Goal: Transaction & Acquisition: Purchase product/service

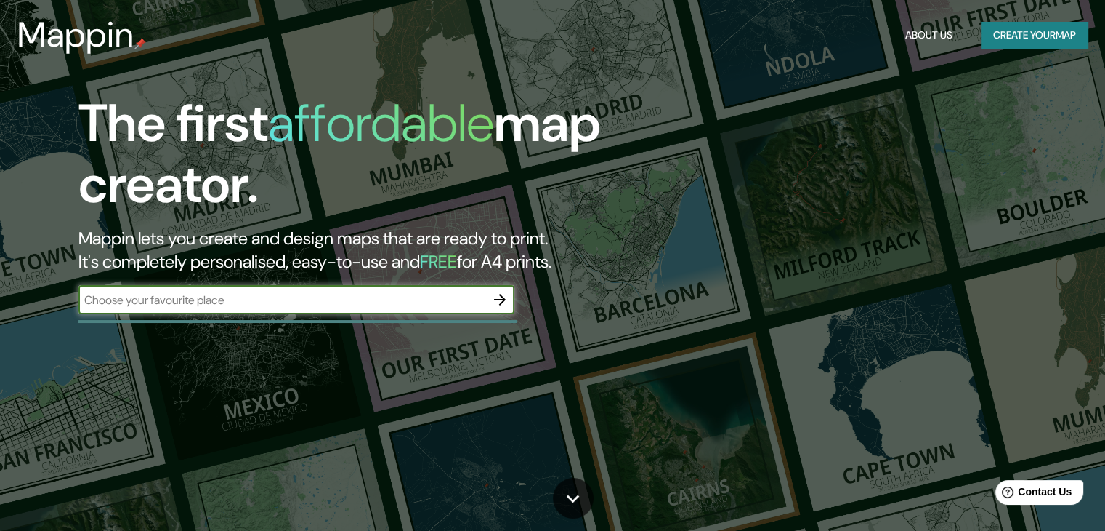
click at [274, 302] on input "text" at bounding box center [281, 299] width 407 height 17
click at [227, 298] on input "text" at bounding box center [281, 299] width 407 height 17
paste input "[GEOGRAPHIC_DATA]"
type input "[GEOGRAPHIC_DATA]"
click at [496, 302] on icon "button" at bounding box center [499, 299] width 17 height 17
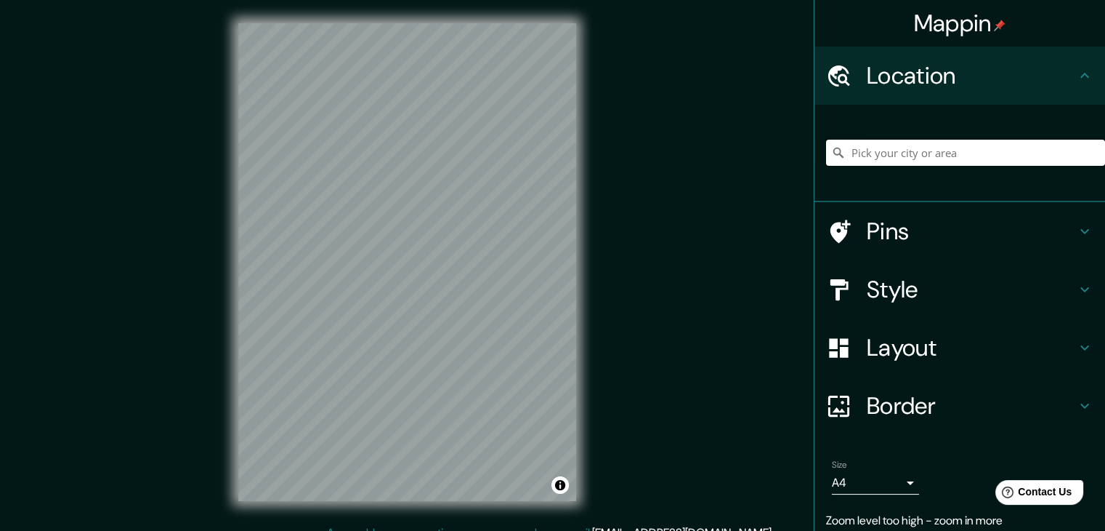
click at [964, 146] on input "Pick your city or area" at bounding box center [965, 153] width 279 height 26
paste input "[GEOGRAPHIC_DATA]"
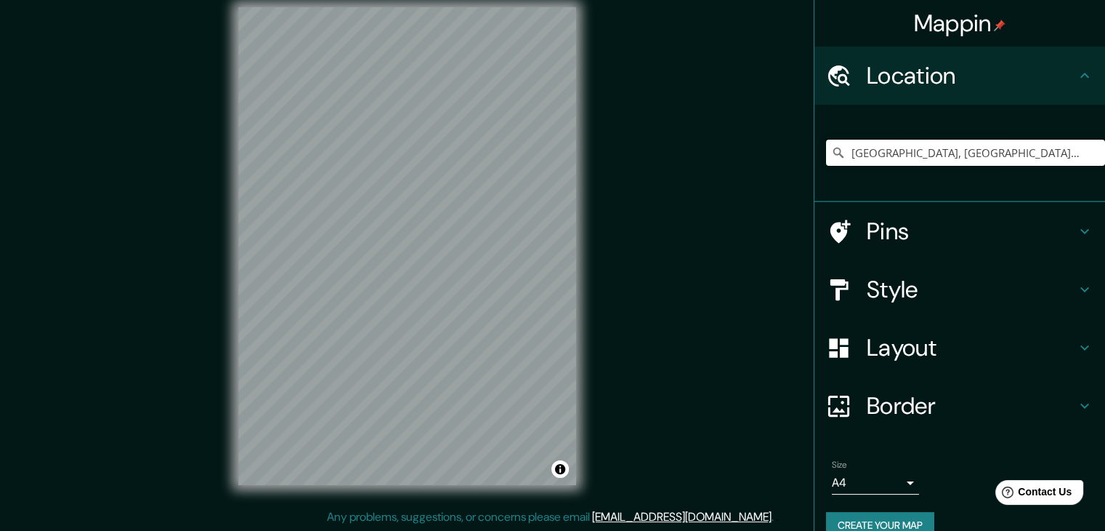
scroll to position [17, 0]
drag, startPoint x: 1063, startPoint y: 156, endPoint x: 685, endPoint y: 150, distance: 378.7
click at [685, 150] on div "Mappin Location [GEOGRAPHIC_DATA], [GEOGRAPHIC_DATA], [GEOGRAPHIC_DATA][PERSON_…" at bounding box center [552, 256] width 1105 height 547
type input "[GEOGRAPHIC_DATA], [GEOGRAPHIC_DATA], [GEOGRAPHIC_DATA][PERSON_NAME], [GEOGRAPH…"
click at [1089, 153] on icon "Clear" at bounding box center [1093, 152] width 9 height 9
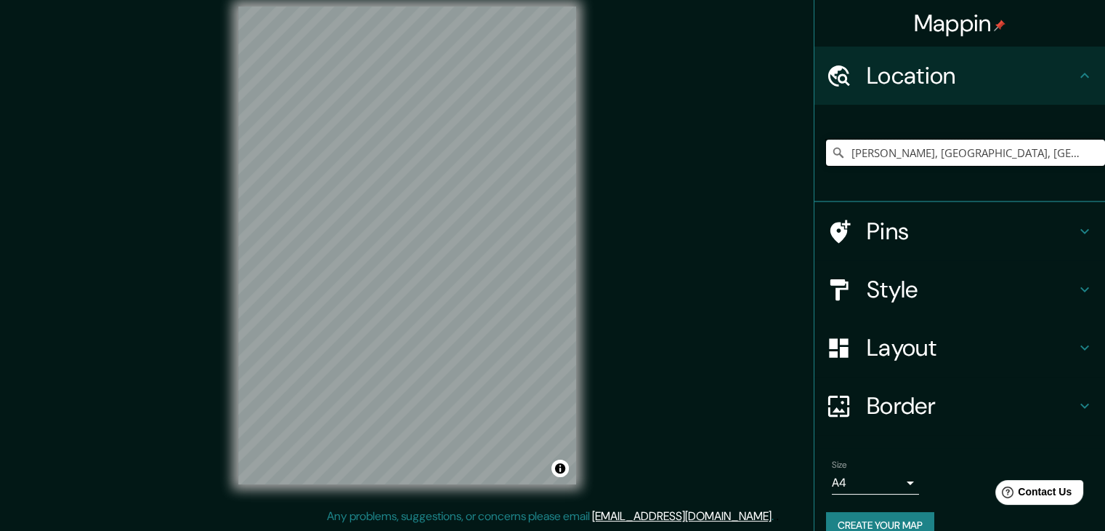
type input "[PERSON_NAME], [GEOGRAPHIC_DATA], [GEOGRAPHIC_DATA]"
click at [1052, 158] on input "[PERSON_NAME], [GEOGRAPHIC_DATA], [GEOGRAPHIC_DATA]" at bounding box center [965, 153] width 279 height 26
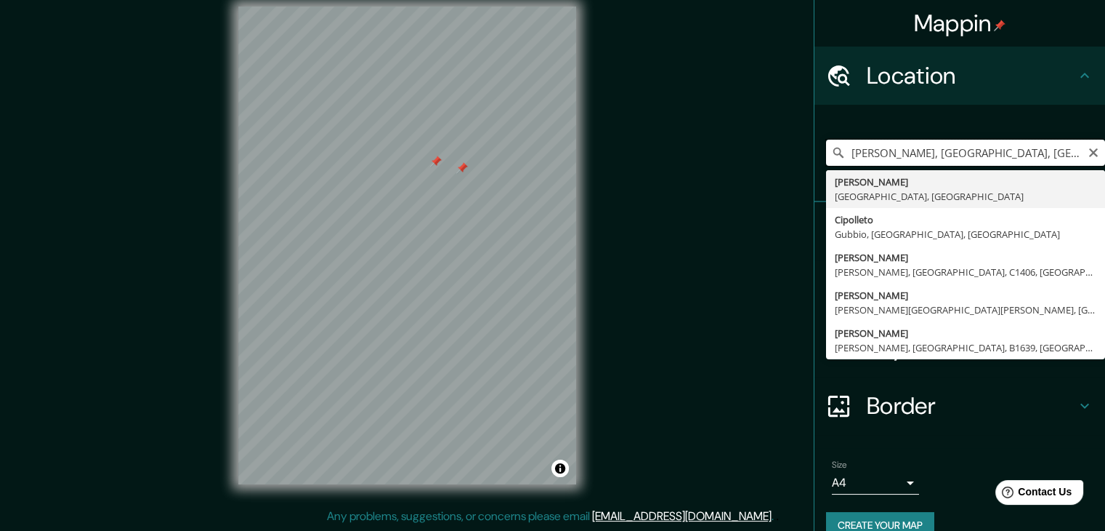
click at [1084, 159] on input "[PERSON_NAME], [GEOGRAPHIC_DATA], [GEOGRAPHIC_DATA]" at bounding box center [965, 153] width 279 height 26
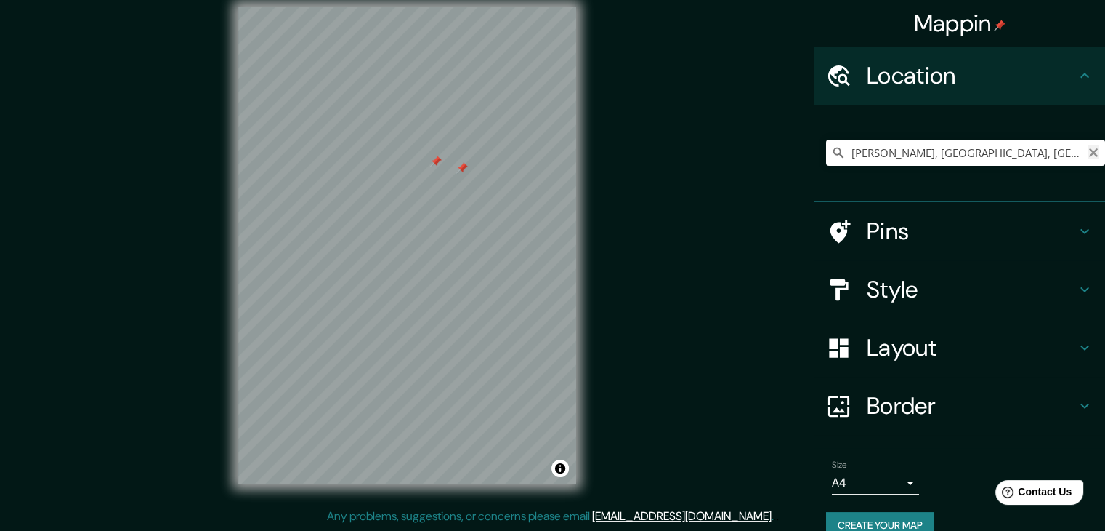
click at [1089, 152] on icon "Clear" at bounding box center [1093, 152] width 9 height 9
paste input "[GEOGRAPHIC_DATA]"
type input "S, [GEOGRAPHIC_DATA], [GEOGRAPHIC_DATA] 4780000, [GEOGRAPHIC_DATA]"
click at [1089, 155] on icon "Clear" at bounding box center [1093, 152] width 9 height 9
click at [432, 234] on div at bounding box center [433, 233] width 12 height 12
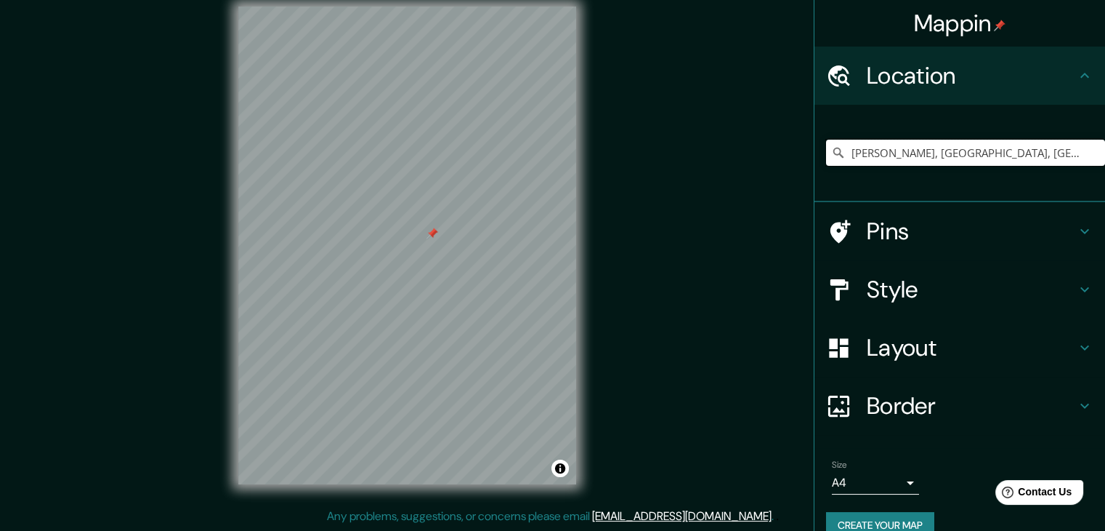
click at [432, 234] on div at bounding box center [433, 233] width 12 height 12
type input "[PERSON_NAME], [GEOGRAPHIC_DATA], [GEOGRAPHIC_DATA]"
click at [1046, 225] on h4 "Pins" at bounding box center [971, 231] width 209 height 29
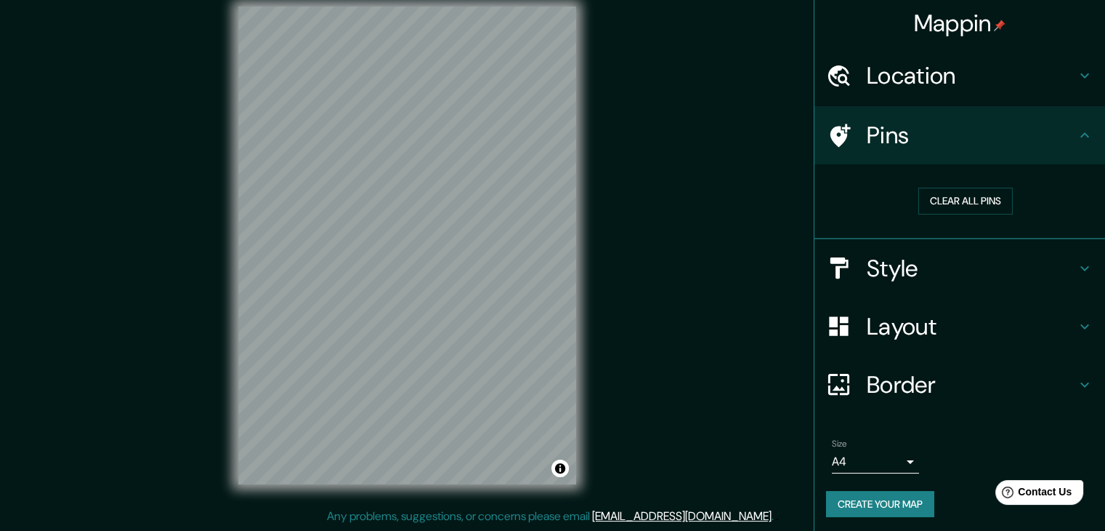
click at [1047, 143] on h4 "Pins" at bounding box center [971, 135] width 209 height 29
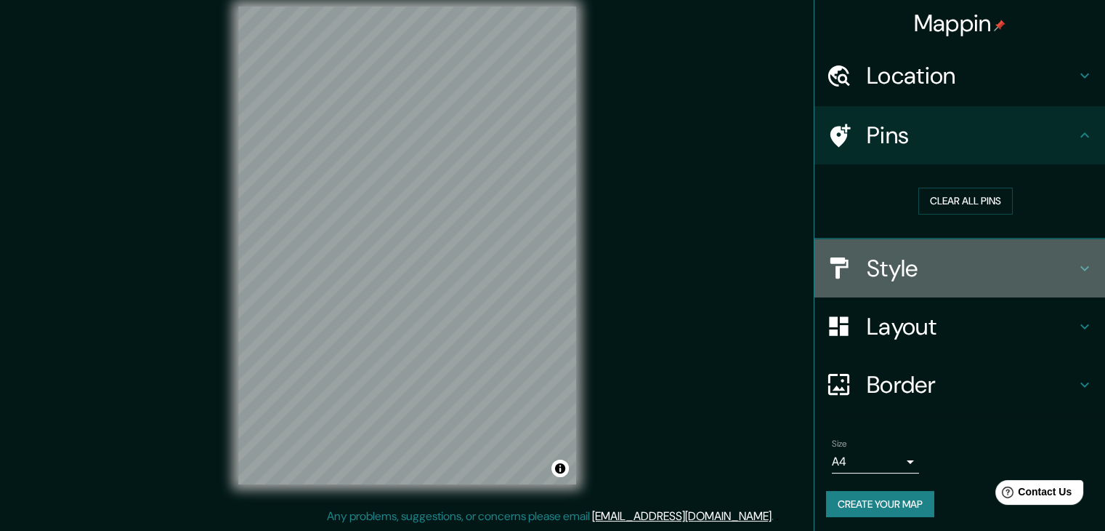
click at [1040, 268] on h4 "Style" at bounding box center [971, 268] width 209 height 29
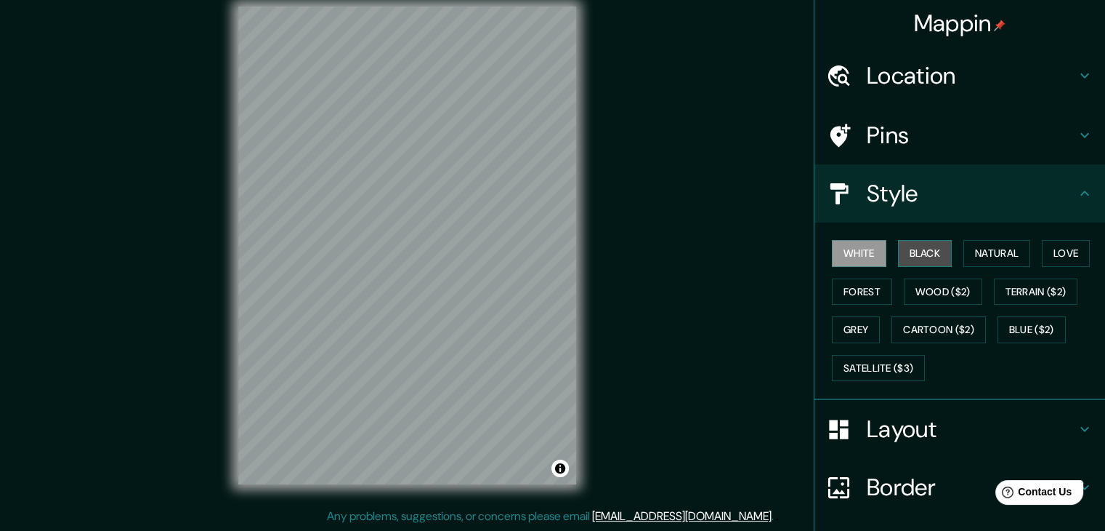
click at [898, 240] on button "Black" at bounding box center [925, 253] width 55 height 27
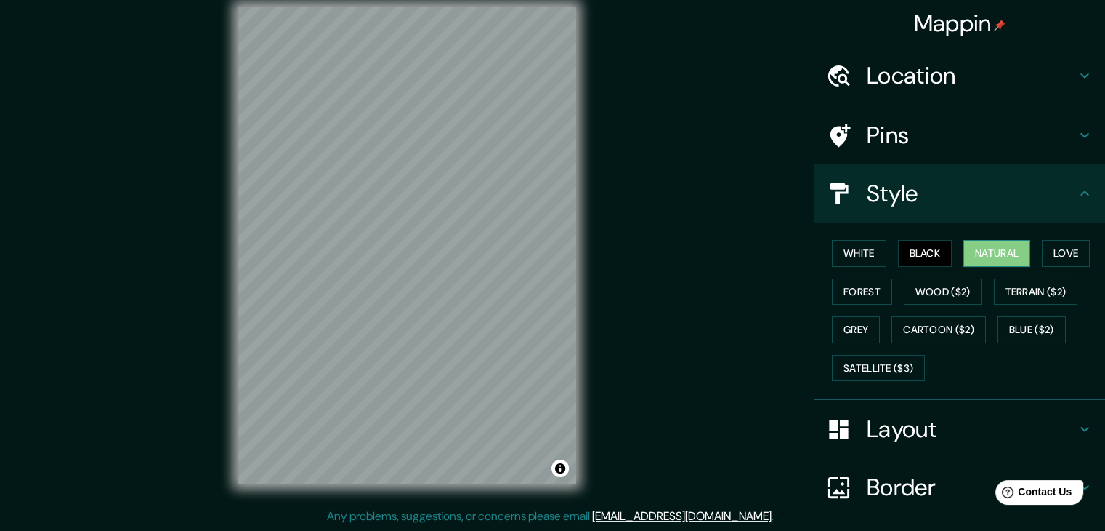
click at [1009, 250] on button "Natural" at bounding box center [997, 253] width 67 height 27
click at [855, 364] on button "Satellite ($3)" at bounding box center [878, 368] width 93 height 27
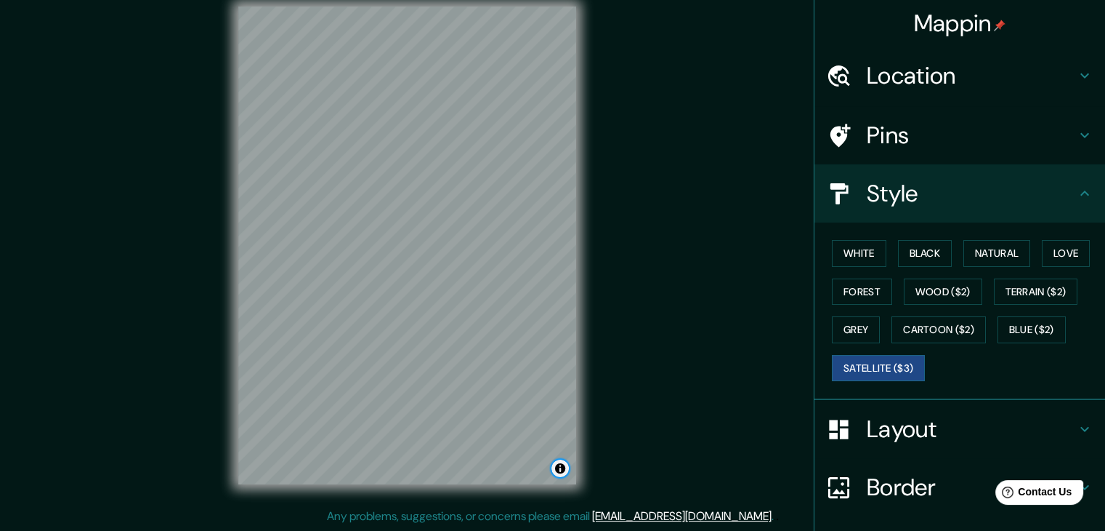
click at [552, 467] on button "Toggle attribution" at bounding box center [560, 467] width 17 height 17
click at [561, 465] on button "Toggle attribution" at bounding box center [560, 467] width 17 height 17
click at [903, 257] on button "Black" at bounding box center [925, 253] width 55 height 27
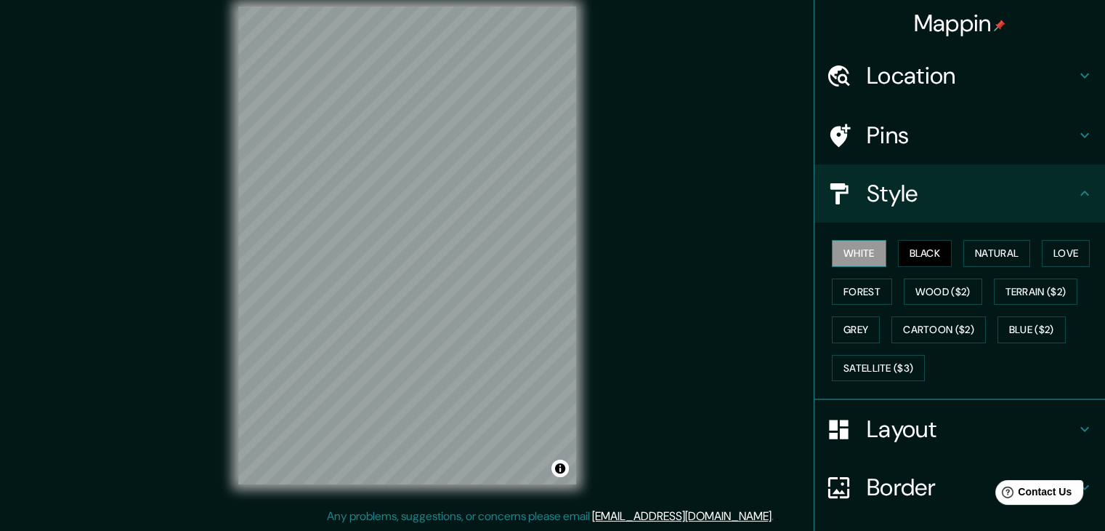
click at [848, 253] on button "White" at bounding box center [859, 253] width 55 height 27
click at [903, 262] on button "Black" at bounding box center [925, 253] width 55 height 27
click at [836, 283] on button "Forest" at bounding box center [862, 291] width 60 height 27
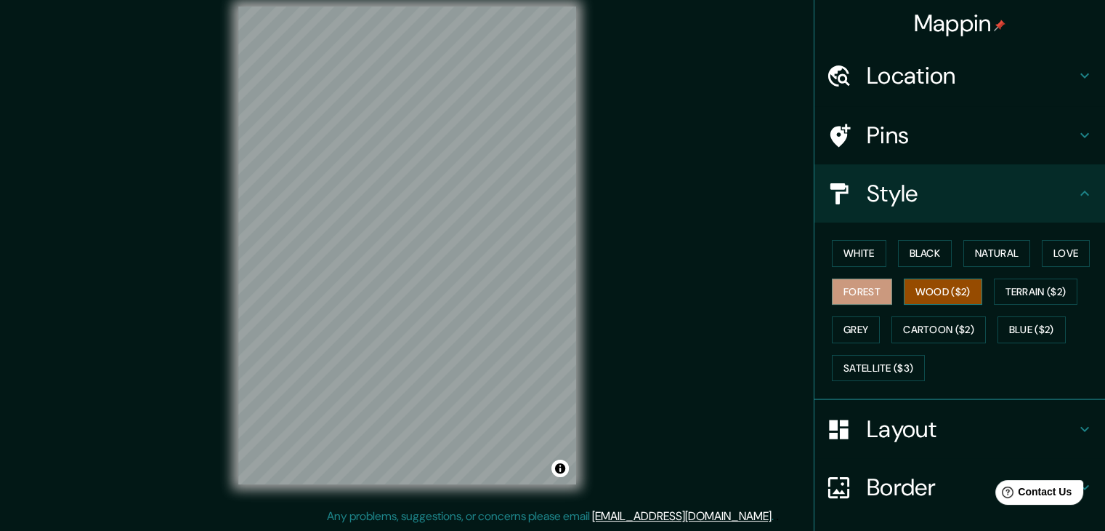
click at [927, 286] on button "Wood ($2)" at bounding box center [943, 291] width 78 height 27
click at [977, 289] on div "White Black Natural Love Forest Wood ($2) Terrain ($2) Grey Cartoon ($2) Blue (…" at bounding box center [965, 310] width 279 height 153
click at [1014, 291] on button "Terrain ($2)" at bounding box center [1036, 291] width 84 height 27
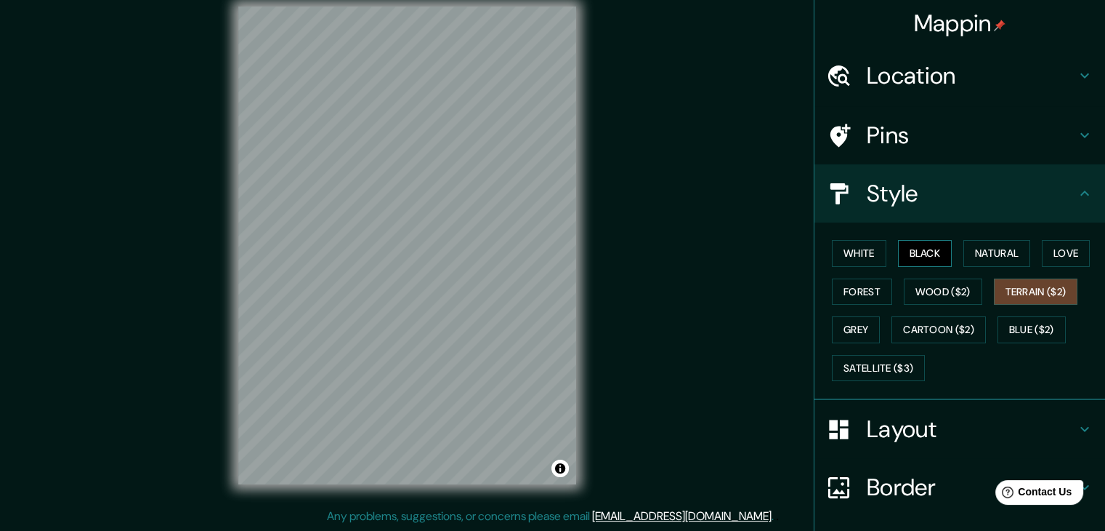
click at [903, 259] on button "Black" at bounding box center [925, 253] width 55 height 27
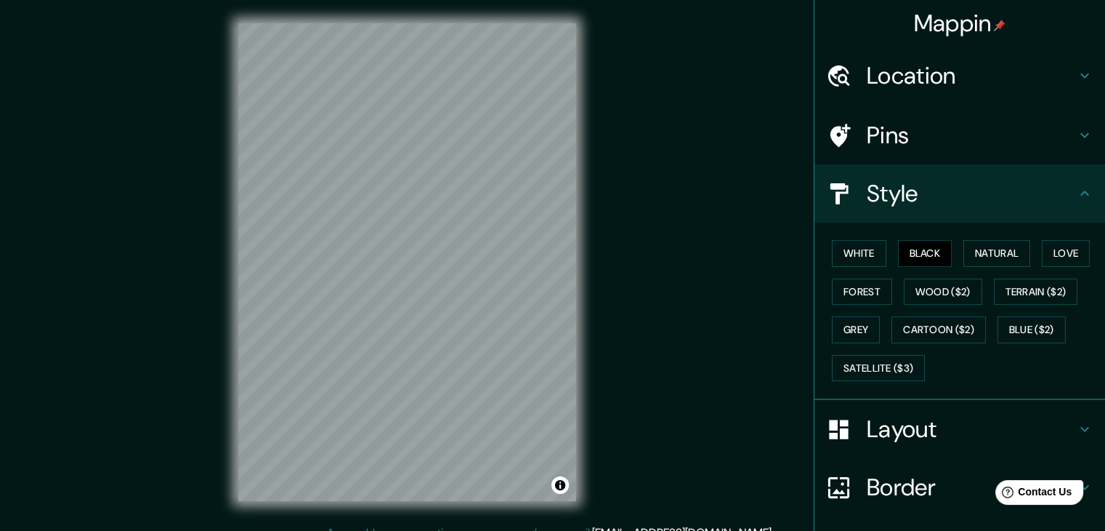
scroll to position [0, 0]
